Goal: Information Seeking & Learning: Learn about a topic

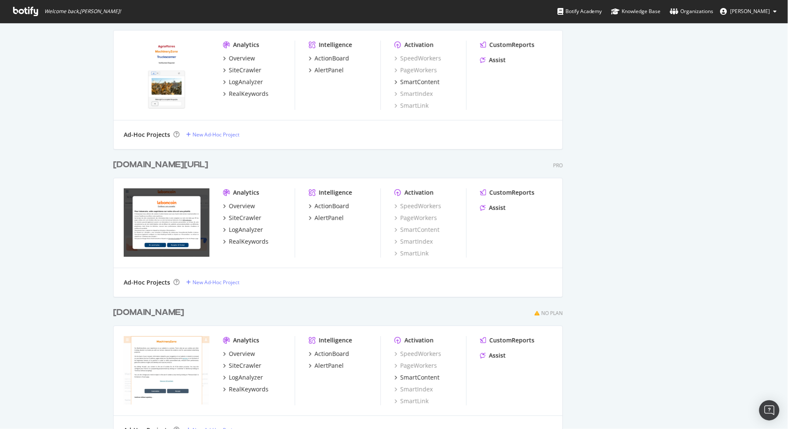
scroll to position [939, 0]
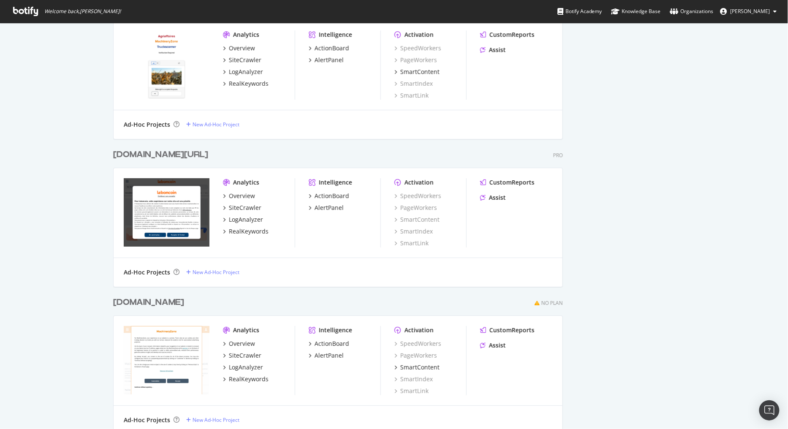
click at [139, 156] on div "[DOMAIN_NAME][URL]" at bounding box center [160, 155] width 95 height 12
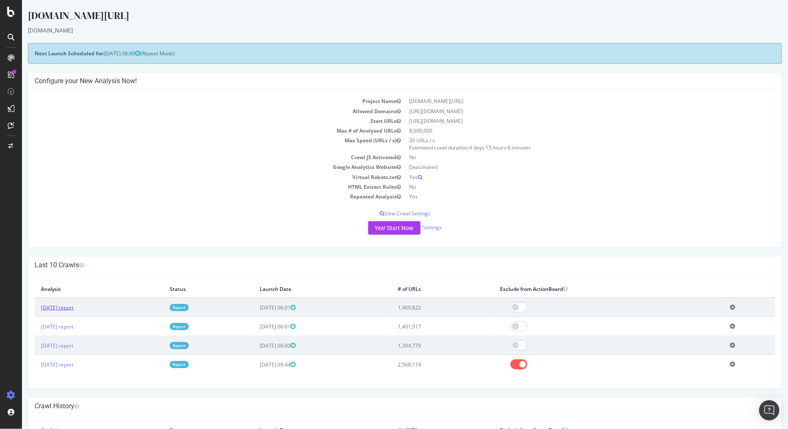
click at [73, 310] on link "[DATE] report" at bounding box center [57, 307] width 33 height 7
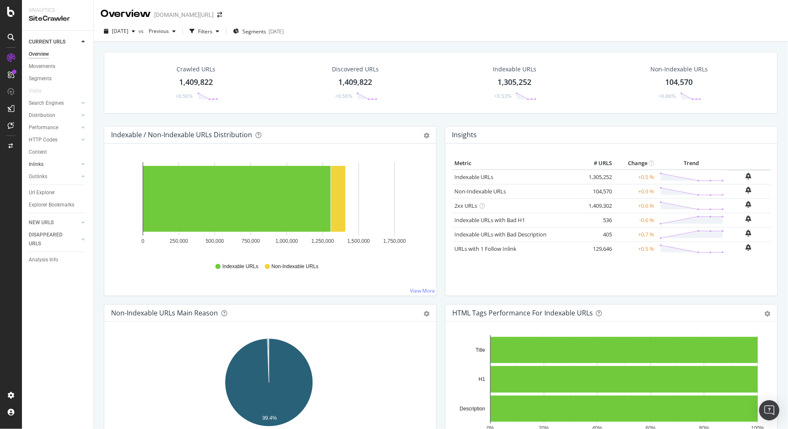
click at [63, 162] on link "Inlinks" at bounding box center [54, 164] width 50 height 9
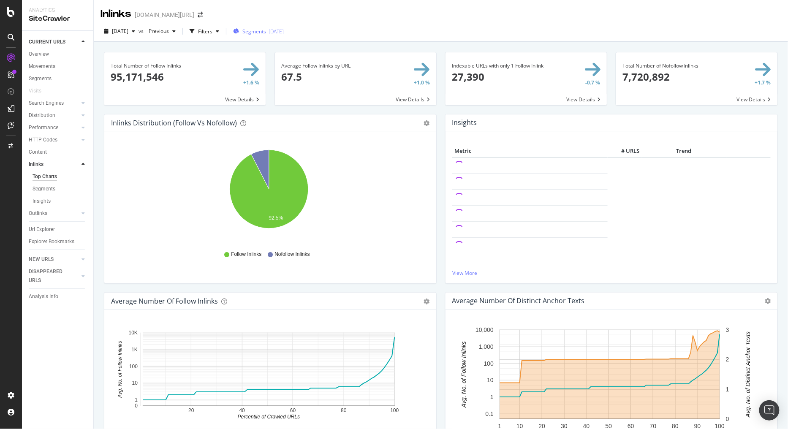
click at [264, 27] on div "Segments [DATE]" at bounding box center [258, 31] width 51 height 13
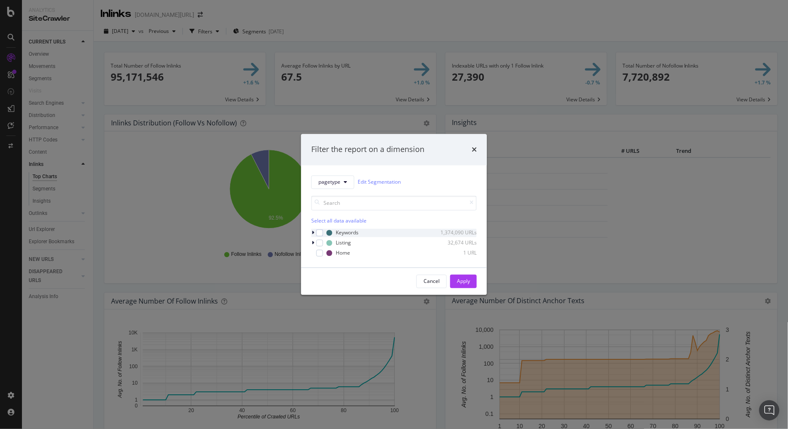
click at [313, 233] on icon "modal" at bounding box center [313, 232] width 3 height 5
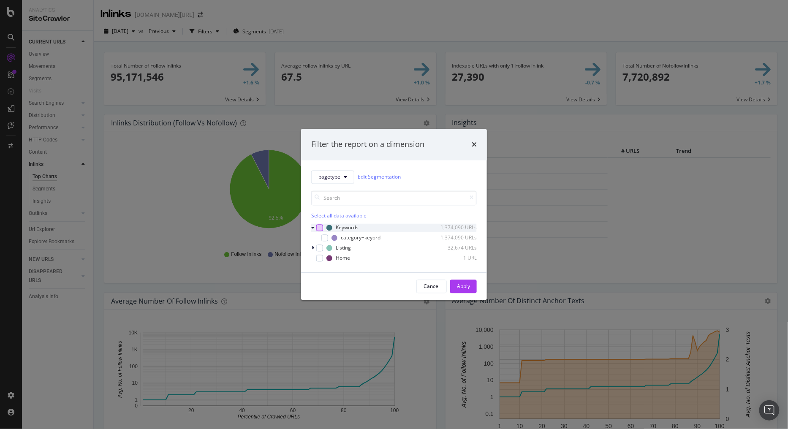
click at [321, 229] on div "modal" at bounding box center [319, 227] width 7 height 7
click at [469, 289] on div "Apply" at bounding box center [463, 286] width 13 height 7
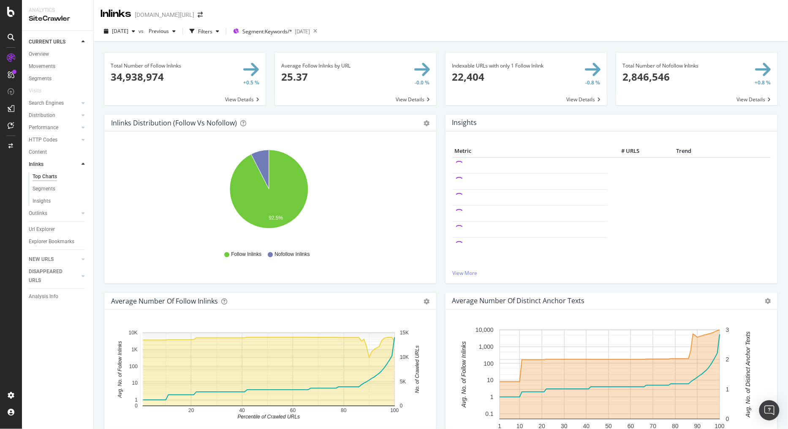
click at [191, 76] on span at bounding box center [184, 78] width 161 height 53
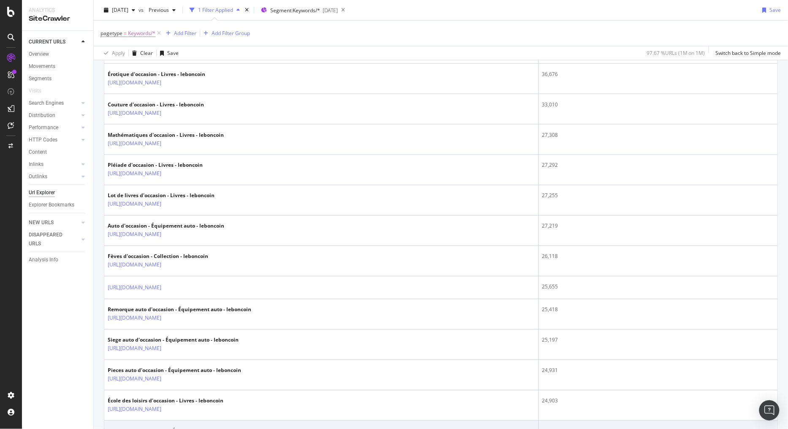
scroll to position [422, 0]
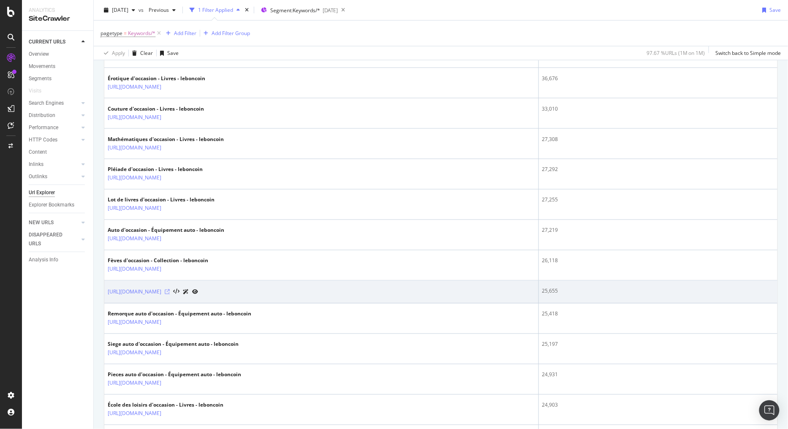
click at [170, 292] on icon at bounding box center [167, 292] width 5 height 5
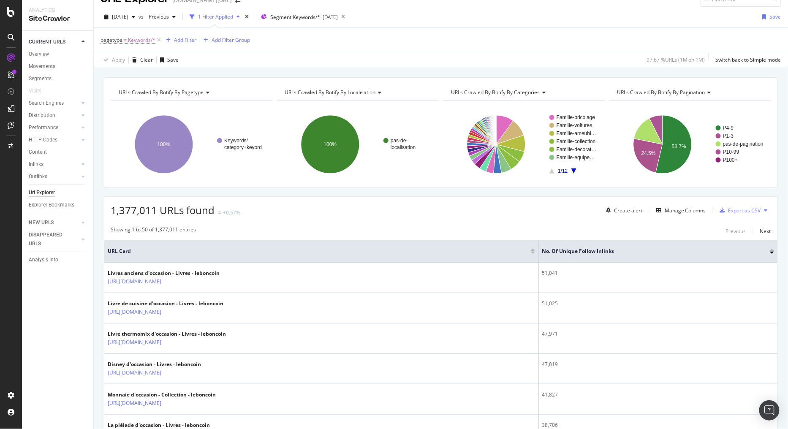
scroll to position [0, 0]
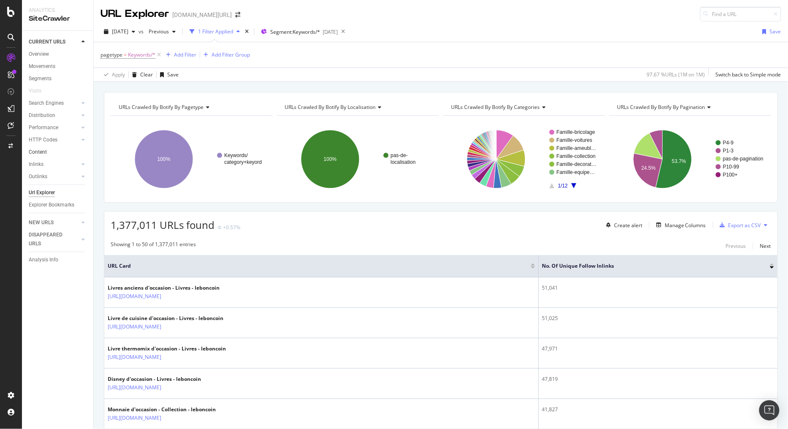
click at [57, 153] on link "Content" at bounding box center [58, 152] width 59 height 9
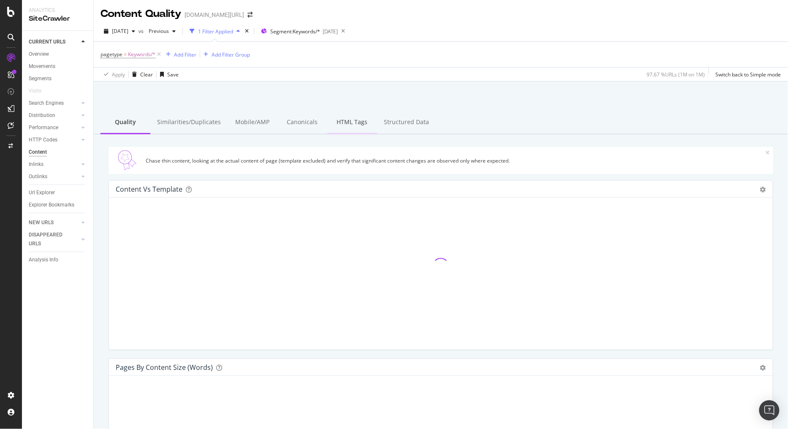
click at [360, 124] on div "HTML Tags" at bounding box center [352, 122] width 50 height 23
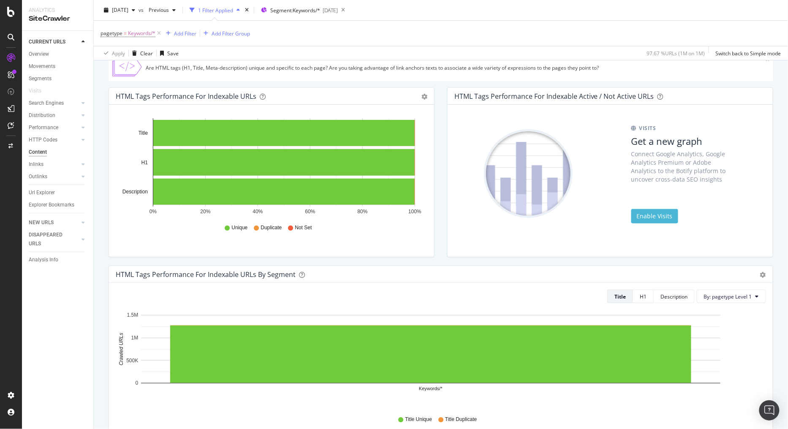
scroll to position [94, 0]
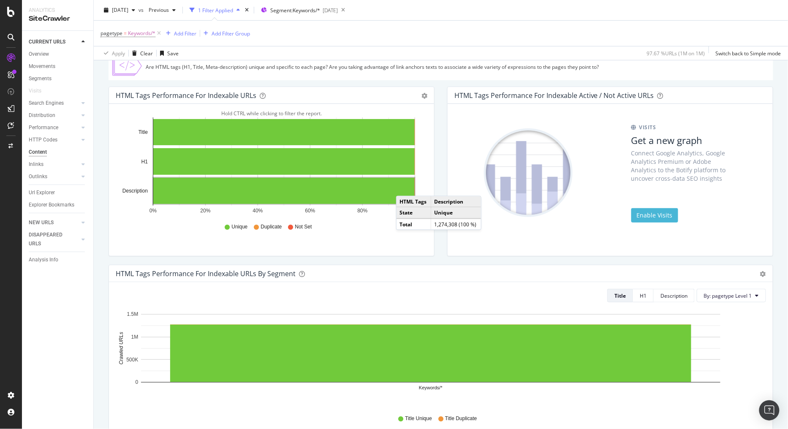
click at [405, 188] on rect "A chart." at bounding box center [284, 191] width 262 height 26
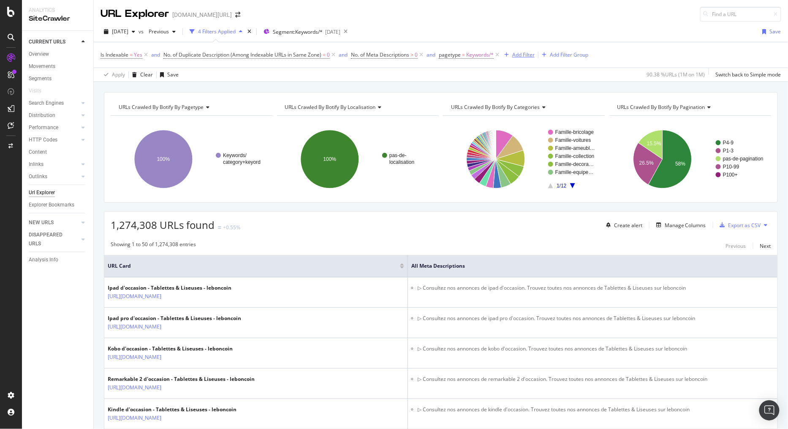
click at [529, 53] on div "Add Filter" at bounding box center [523, 54] width 22 height 7
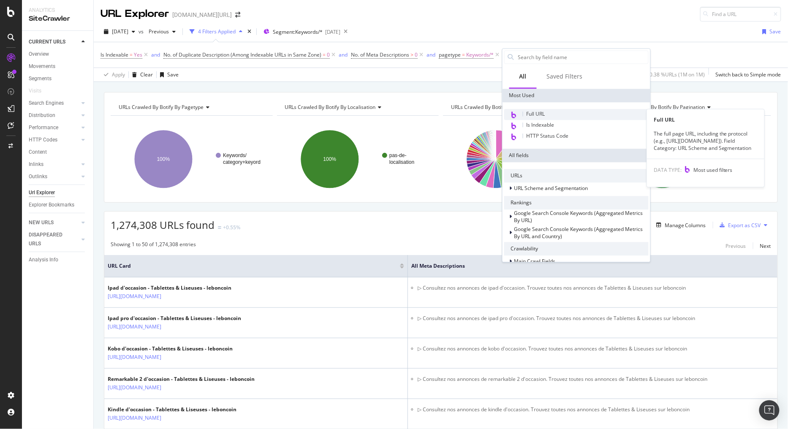
click at [564, 115] on div "Full URL" at bounding box center [576, 114] width 144 height 11
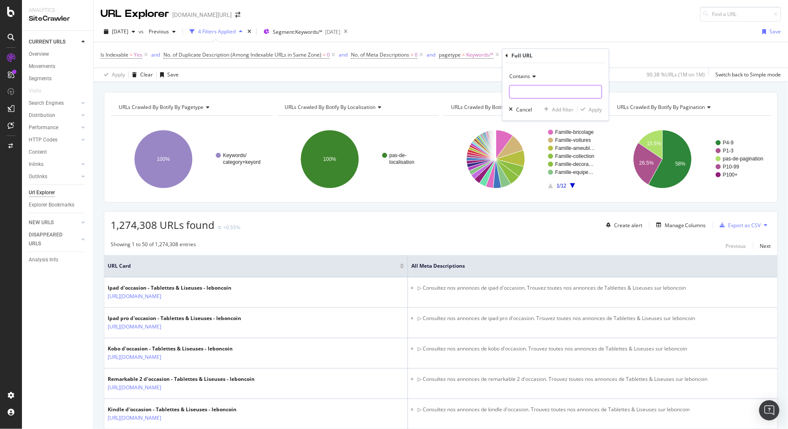
click at [532, 95] on input "text" at bounding box center [556, 92] width 92 height 14
paste input "[URL][DOMAIN_NAME]"
type input "[URL][DOMAIN_NAME]"
click at [585, 110] on icon "button" at bounding box center [583, 109] width 5 height 5
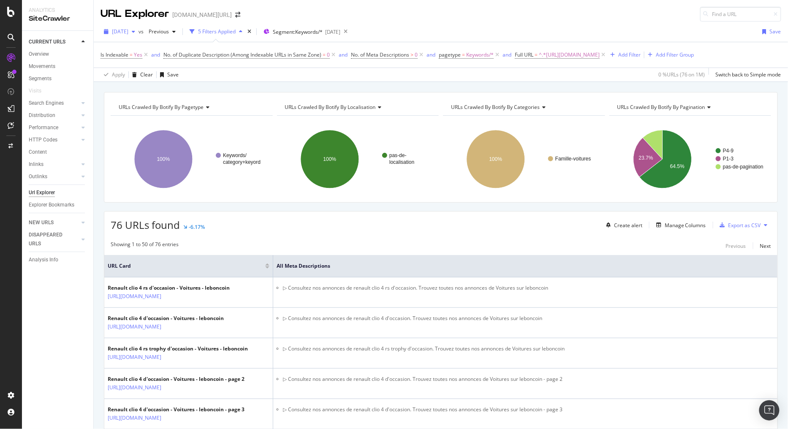
click at [136, 26] on div "[DATE]" at bounding box center [120, 31] width 38 height 13
click at [235, 79] on div "Apply Clear Save 0 % URLs ( 76 on 1M ) Switch back to Simple mode" at bounding box center [441, 75] width 695 height 14
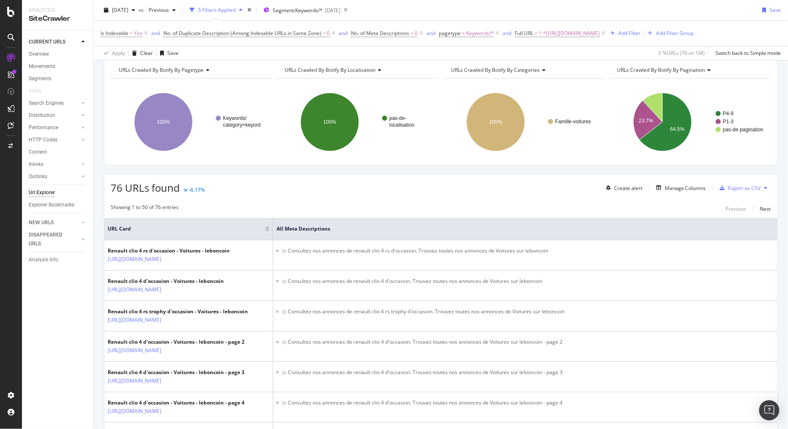
scroll to position [47, 0]
